Goal: Transaction & Acquisition: Book appointment/travel/reservation

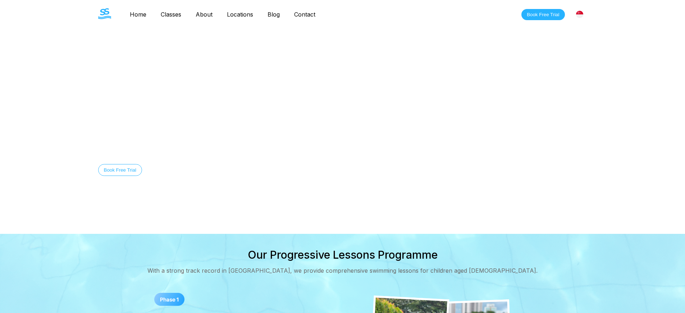
click at [120, 170] on button "Book Free Trial" at bounding box center [120, 170] width 44 height 12
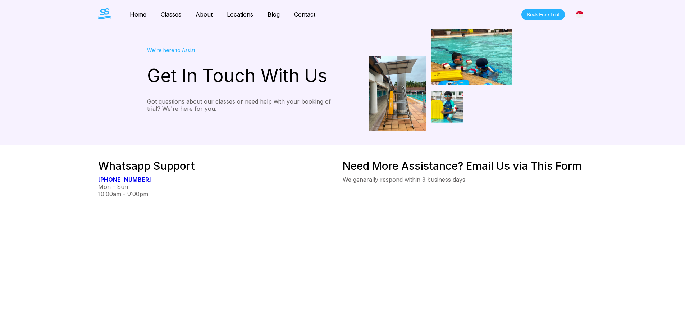
click at [543, 14] on button "Book Free Trial" at bounding box center [542, 14] width 43 height 11
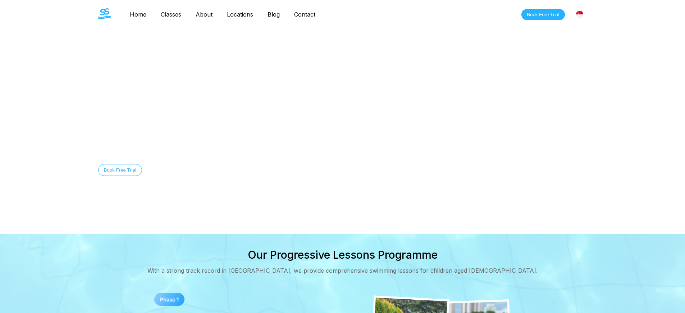
click at [120, 170] on button "Book Free Trial" at bounding box center [120, 170] width 44 height 12
click at [543, 14] on button "Book Free Trial" at bounding box center [542, 14] width 43 height 11
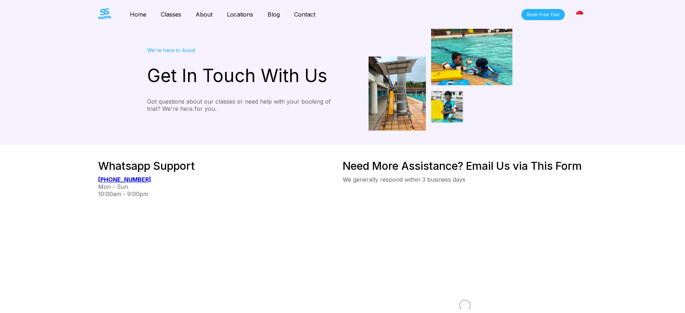
click at [543, 14] on button "Book Free Trial" at bounding box center [542, 14] width 43 height 11
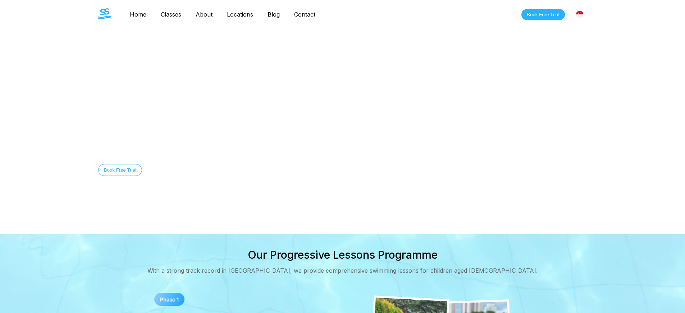
click at [543, 14] on button "Book Free Trial" at bounding box center [542, 14] width 43 height 11
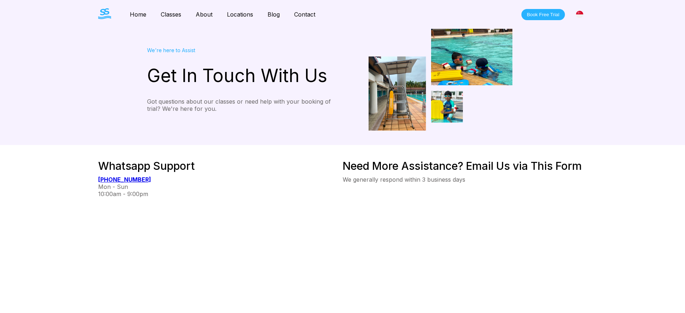
click at [543, 14] on button "Book Free Trial" at bounding box center [542, 14] width 43 height 11
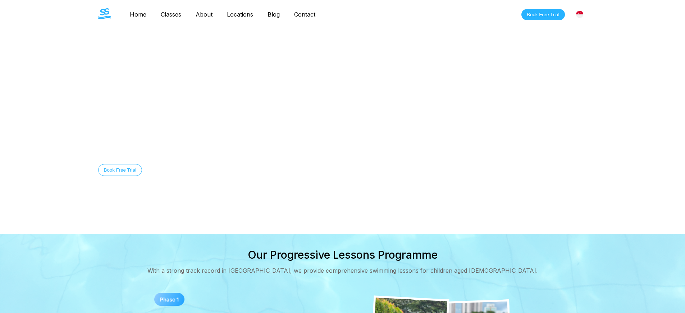
click at [120, 170] on button "Book Free Trial" at bounding box center [120, 170] width 44 height 12
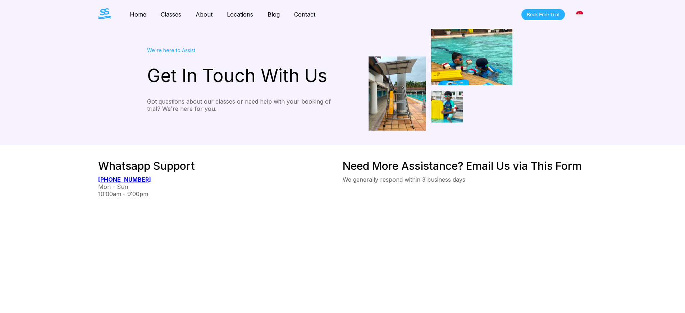
click at [543, 14] on button "Book Free Trial" at bounding box center [542, 14] width 43 height 11
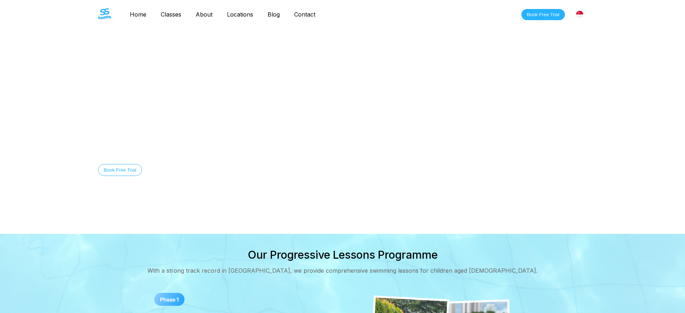
click at [543, 14] on button "Book Free Trial" at bounding box center [542, 14] width 43 height 11
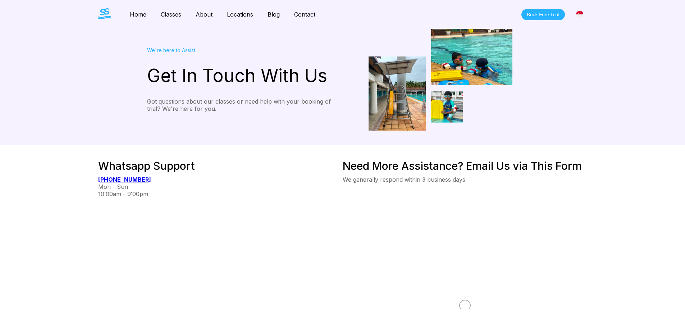
click at [543, 14] on button "Book Free Trial" at bounding box center [542, 14] width 43 height 11
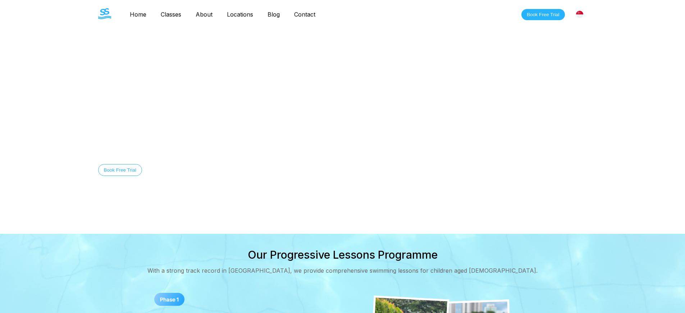
click at [543, 14] on button "Book Free Trial" at bounding box center [542, 14] width 43 height 11
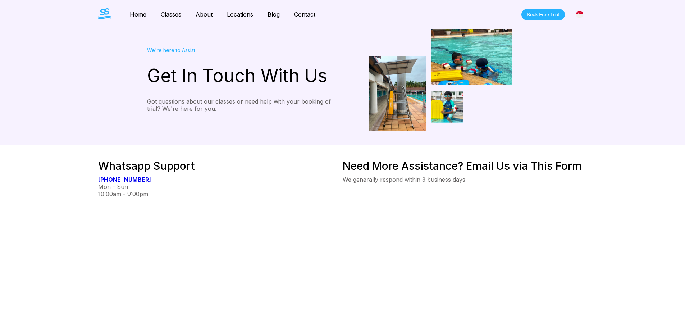
click at [543, 14] on button "Book Free Trial" at bounding box center [542, 14] width 43 height 11
